Goal: Transaction & Acquisition: Purchase product/service

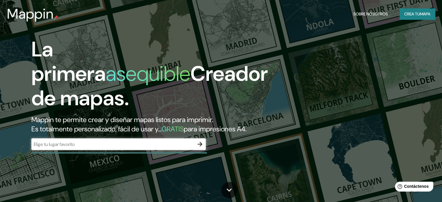
click at [198, 148] on icon "button" at bounding box center [199, 144] width 7 height 7
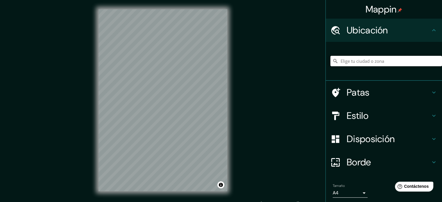
click at [352, 57] on input "Elige tu ciudad o zona" at bounding box center [386, 61] width 112 height 10
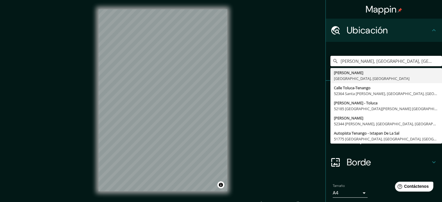
type input "[PERSON_NAME], [GEOGRAPHIC_DATA], [GEOGRAPHIC_DATA]"
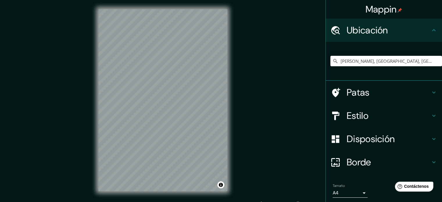
click at [359, 117] on font "Estilo" at bounding box center [358, 116] width 22 height 12
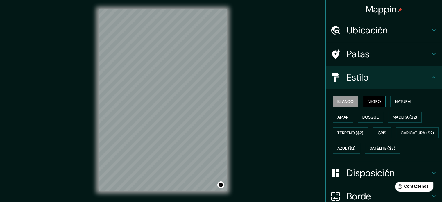
click at [372, 99] on font "Negro" at bounding box center [375, 101] width 14 height 5
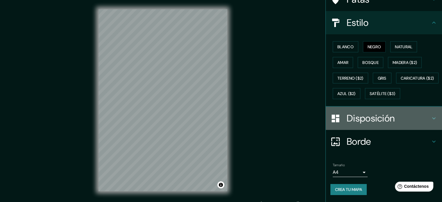
click at [379, 118] on font "Disposición" at bounding box center [371, 118] width 48 height 12
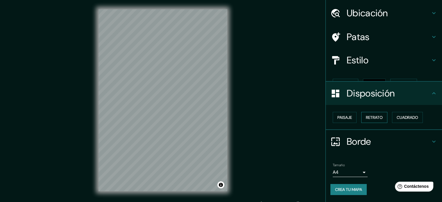
scroll to position [7, 0]
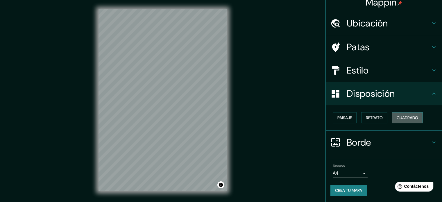
click at [398, 117] on font "Cuadrado" at bounding box center [408, 117] width 22 height 5
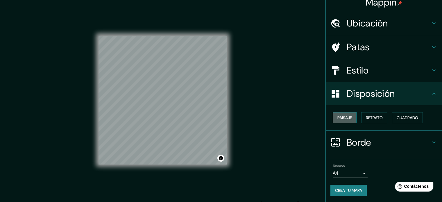
click at [348, 115] on button "Paisaje" at bounding box center [345, 117] width 24 height 11
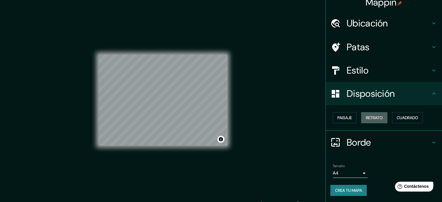
click at [361, 116] on button "Retrato" at bounding box center [374, 117] width 26 height 11
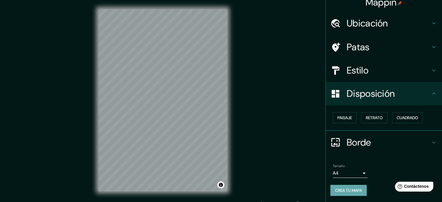
click at [346, 188] on font "Crea tu mapa" at bounding box center [348, 190] width 27 height 5
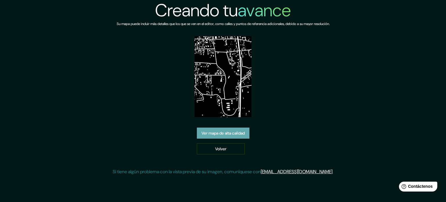
click at [224, 130] on font "Ver mapa de alta calidad" at bounding box center [223, 132] width 43 height 5
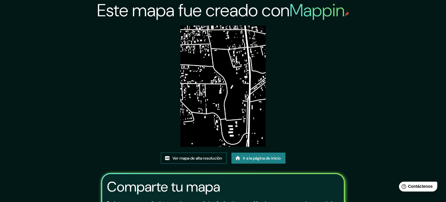
click at [210, 155] on font "Ver mapa de alta resolución" at bounding box center [198, 157] width 50 height 5
